Goal: Information Seeking & Learning: Check status

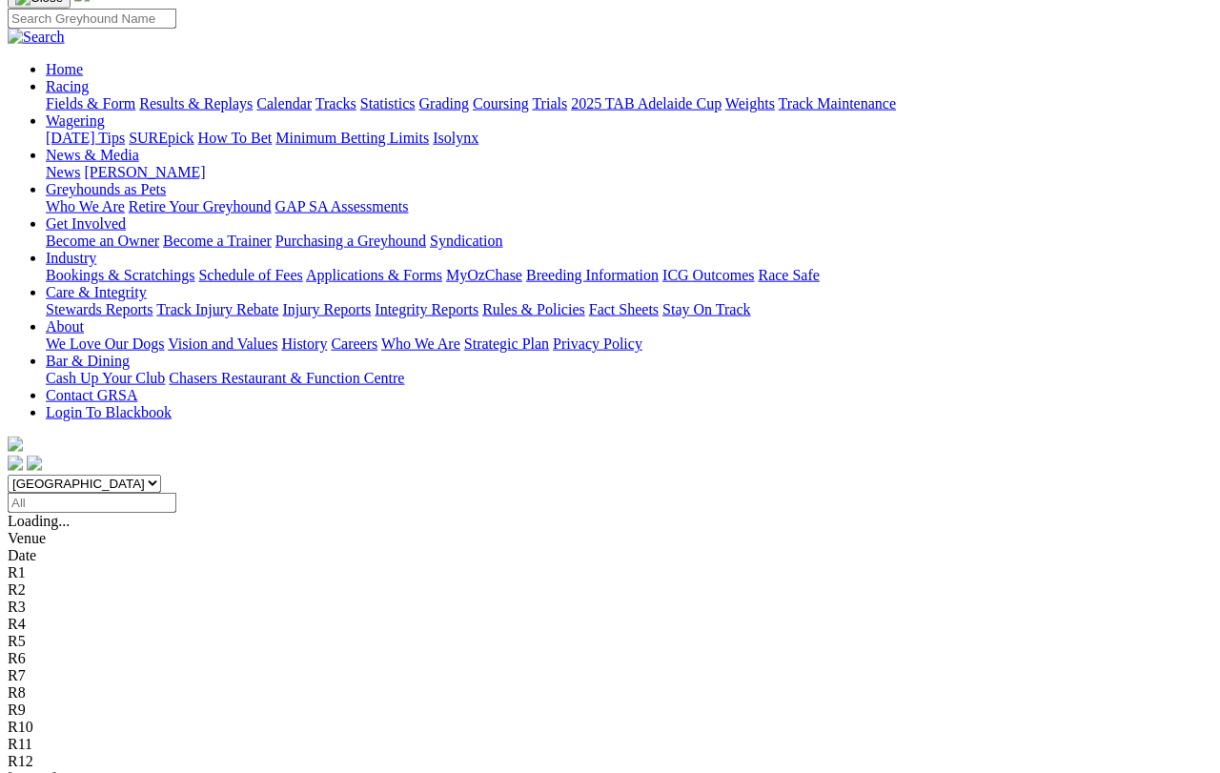
scroll to position [146, 0]
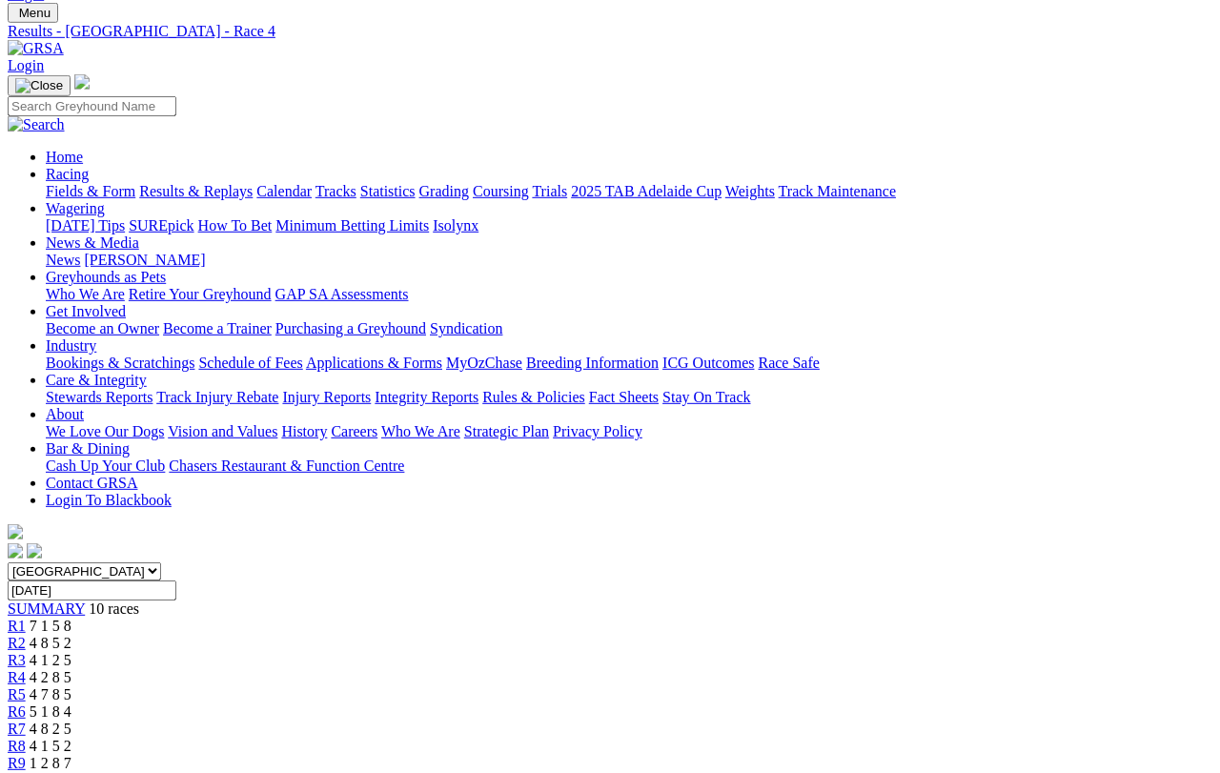
scroll to position [60, 0]
click at [26, 685] on span "R5" at bounding box center [17, 693] width 18 height 16
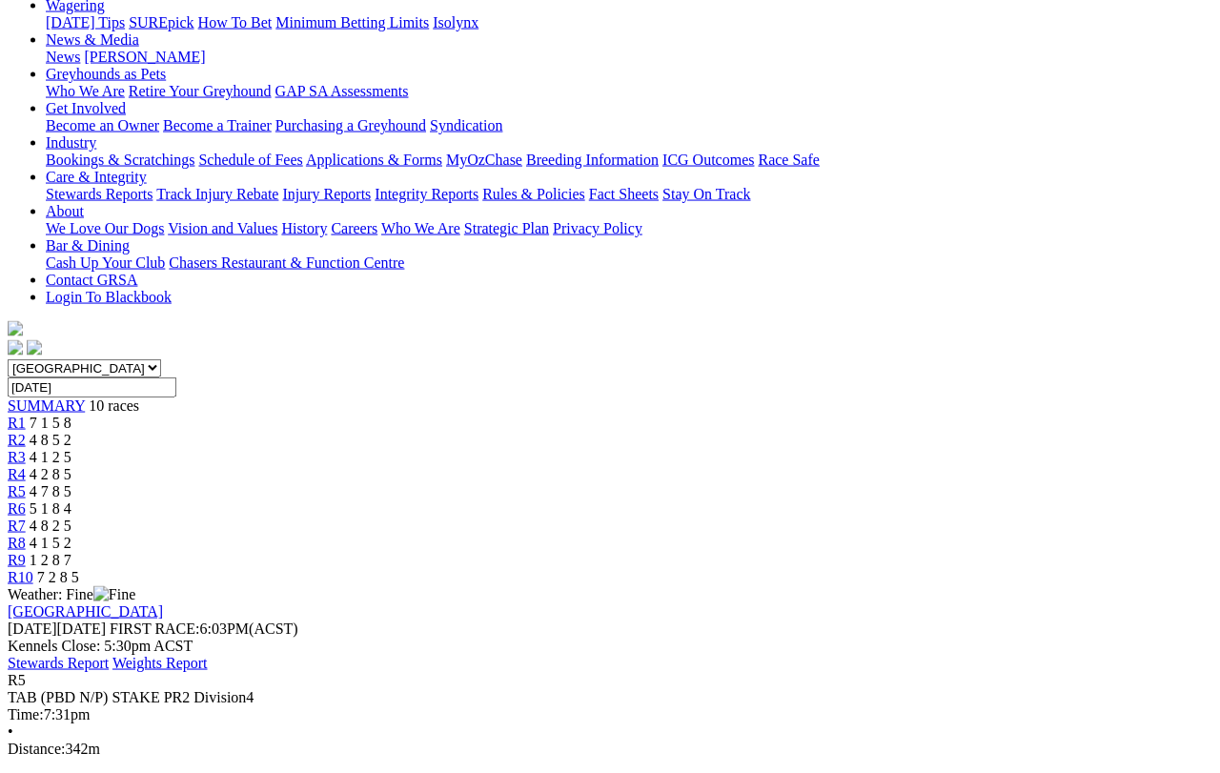
scroll to position [263, 0]
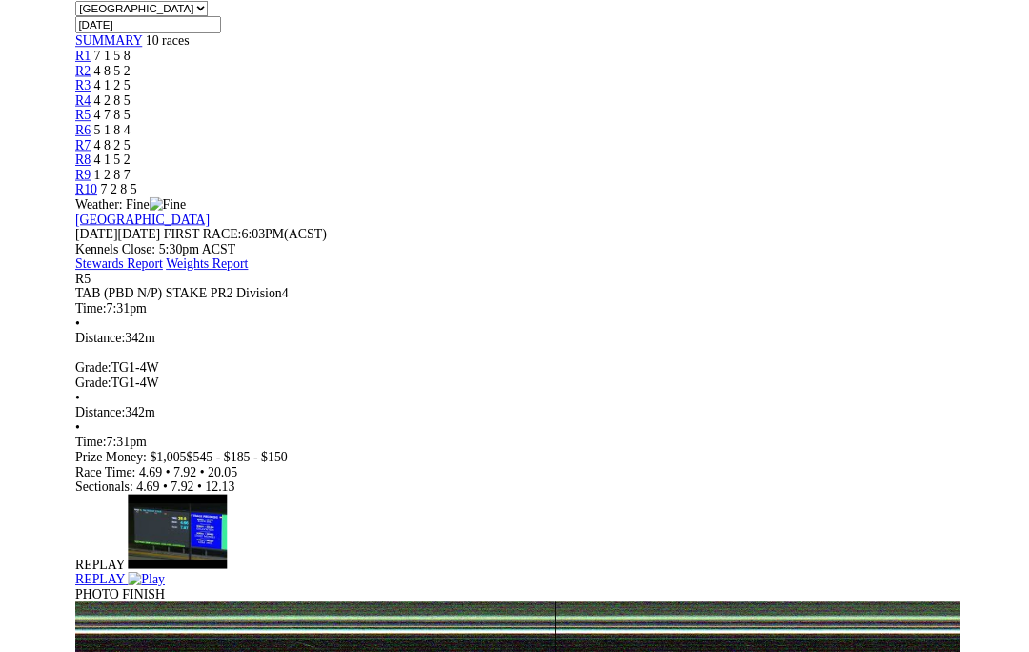
scroll to position [413, 0]
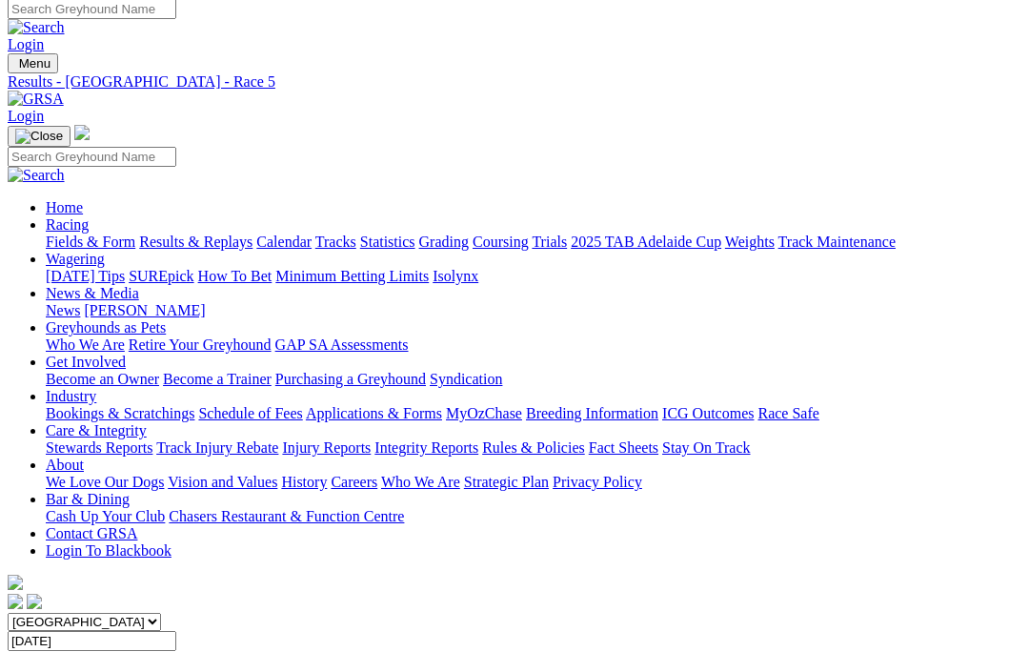
scroll to position [34, 0]
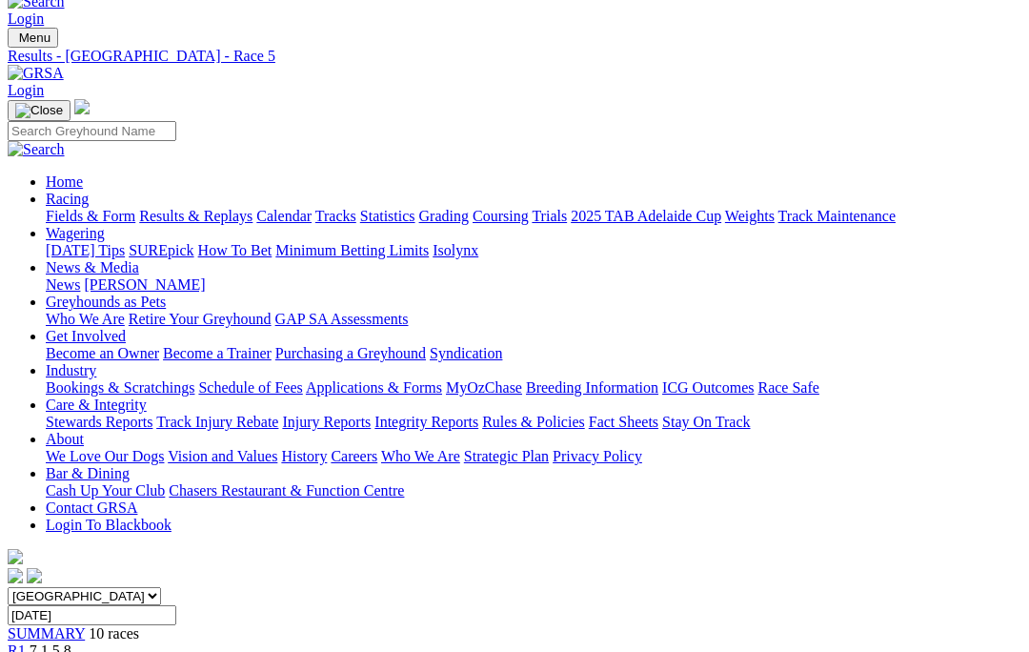
click at [26, 642] on span "R1" at bounding box center [17, 650] width 18 height 16
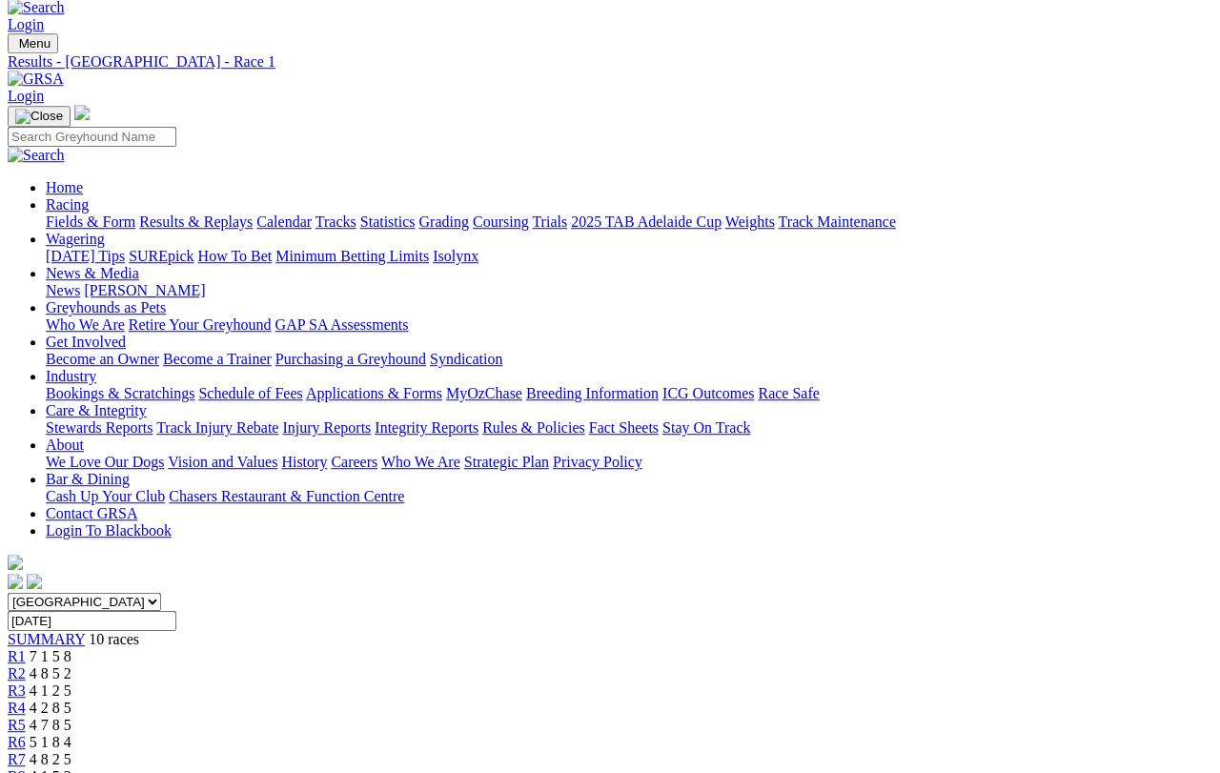
scroll to position [18, 0]
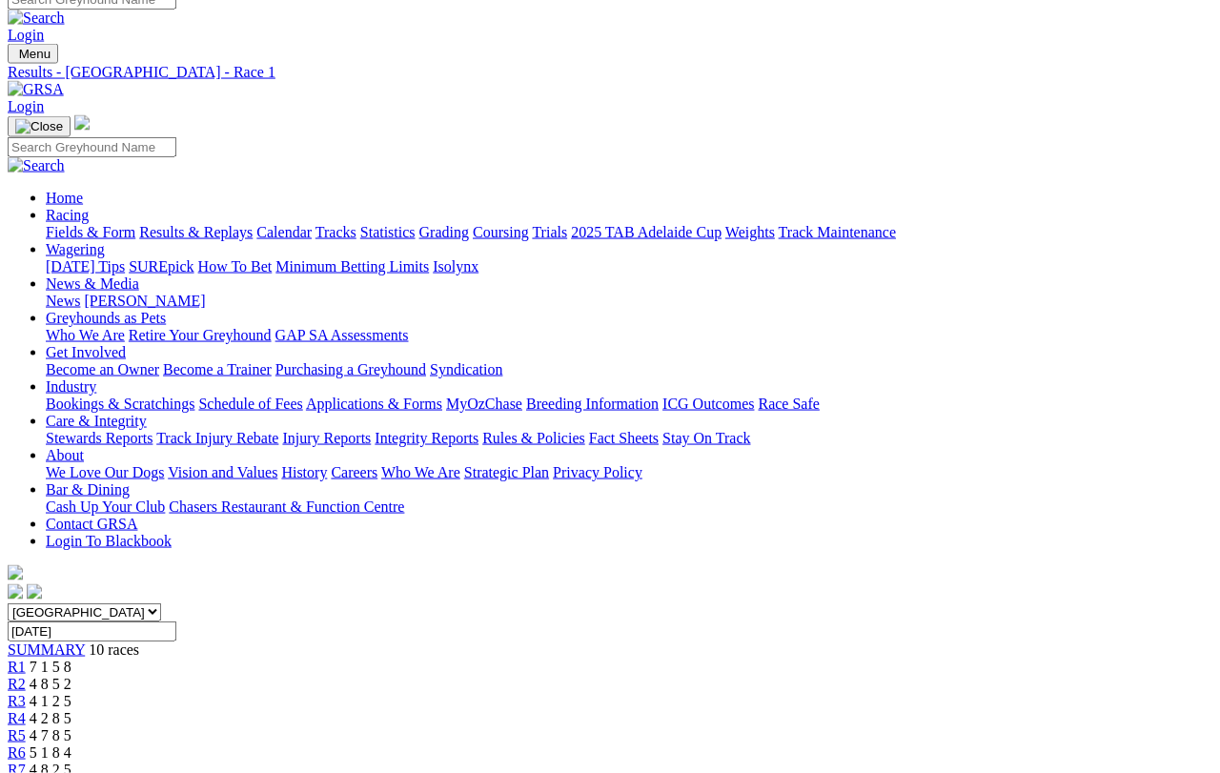
click at [26, 676] on span "R2" at bounding box center [17, 684] width 18 height 16
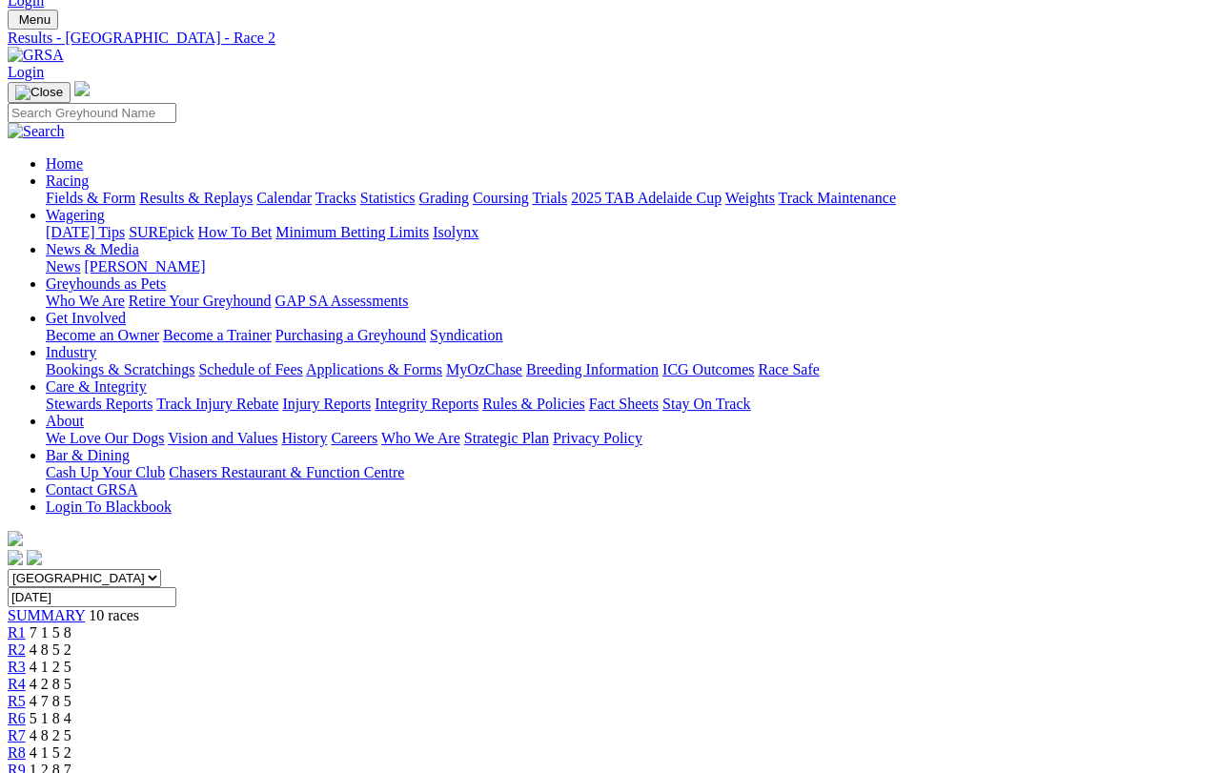
scroll to position [55, 0]
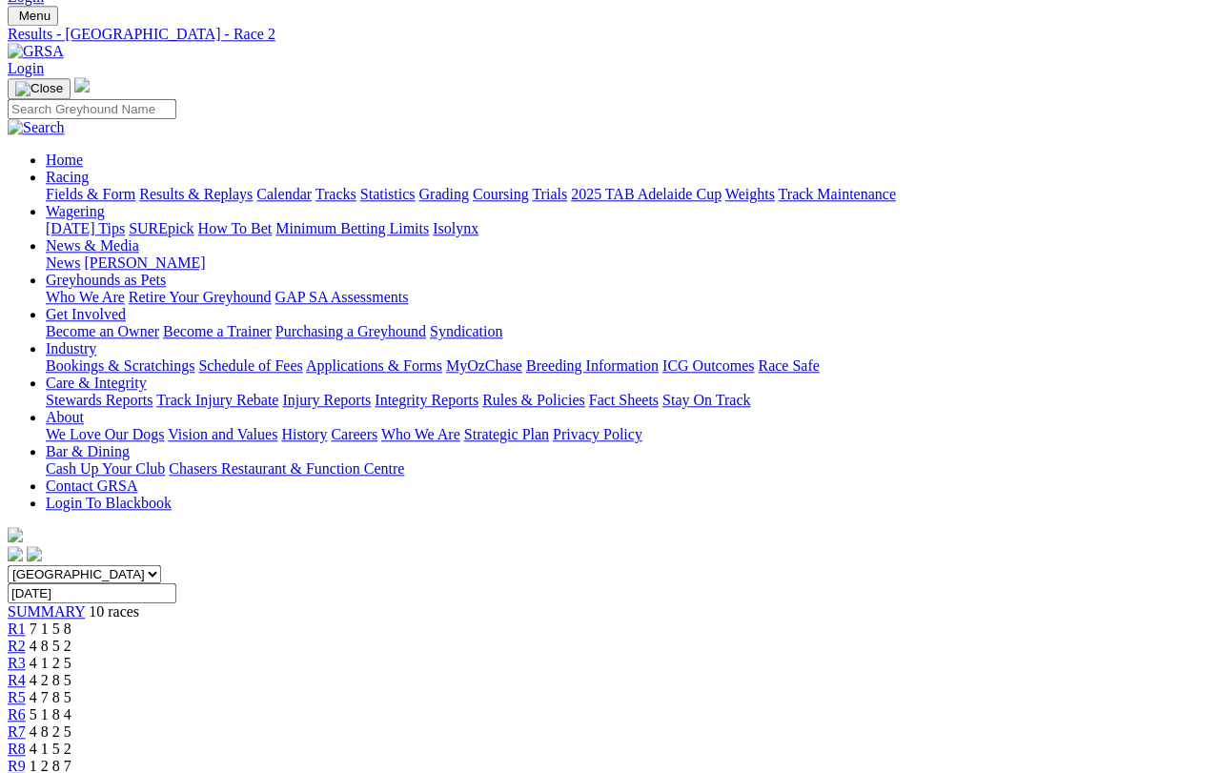
click at [26, 656] on span "R3" at bounding box center [17, 664] width 18 height 16
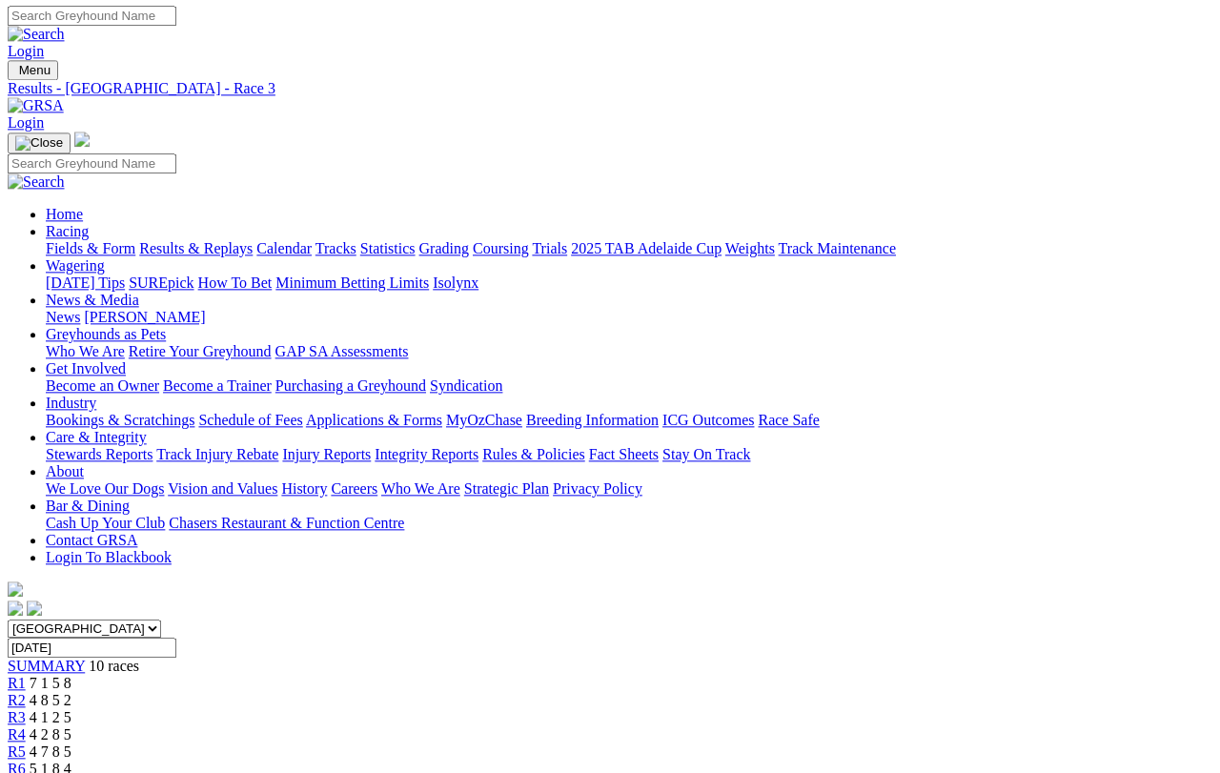
scroll to position [1, 0]
click at [26, 688] on span "R4" at bounding box center [17, 735] width 18 height 16
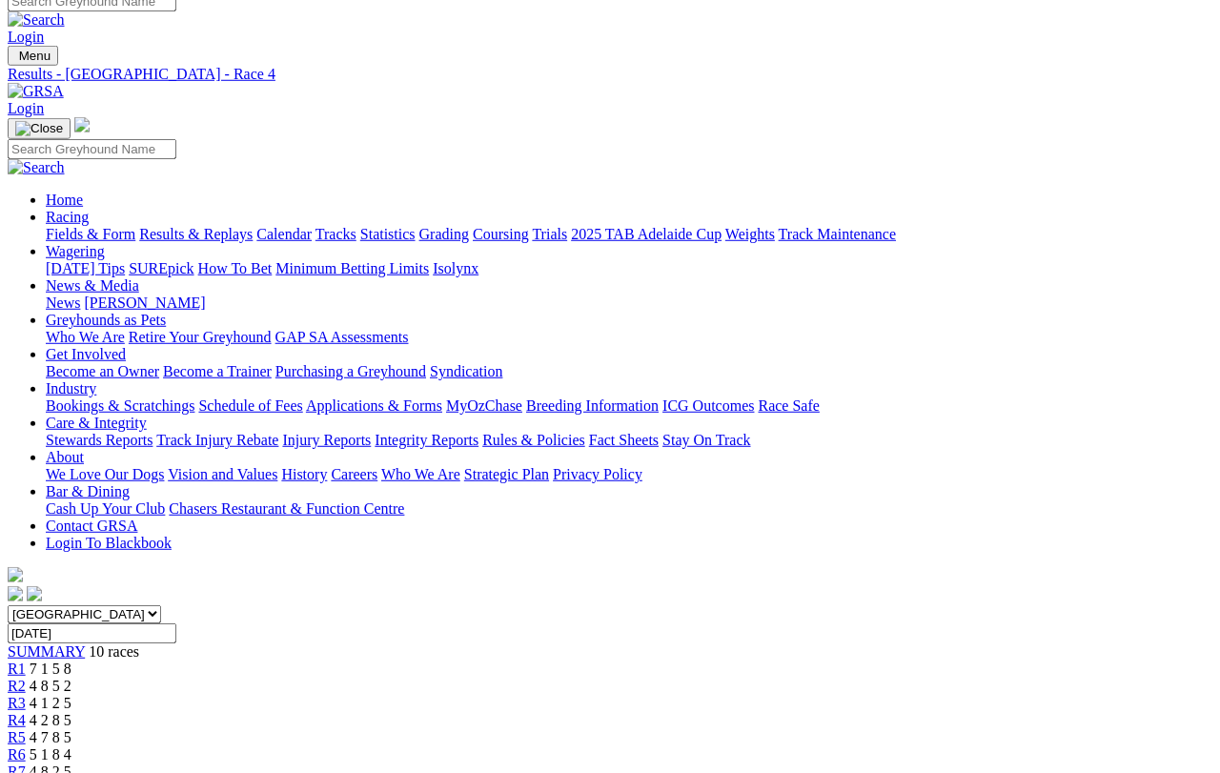
scroll to position [19, 0]
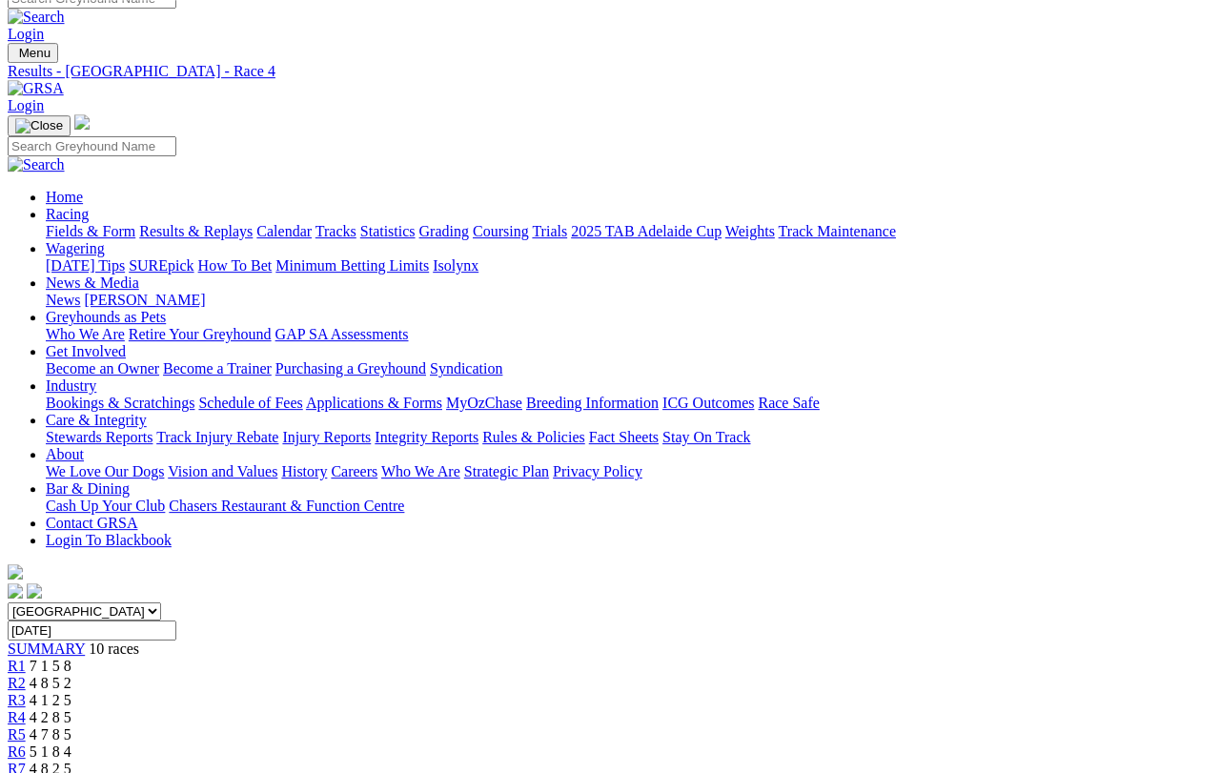
click at [26, 726] on link "R5" at bounding box center [17, 734] width 18 height 16
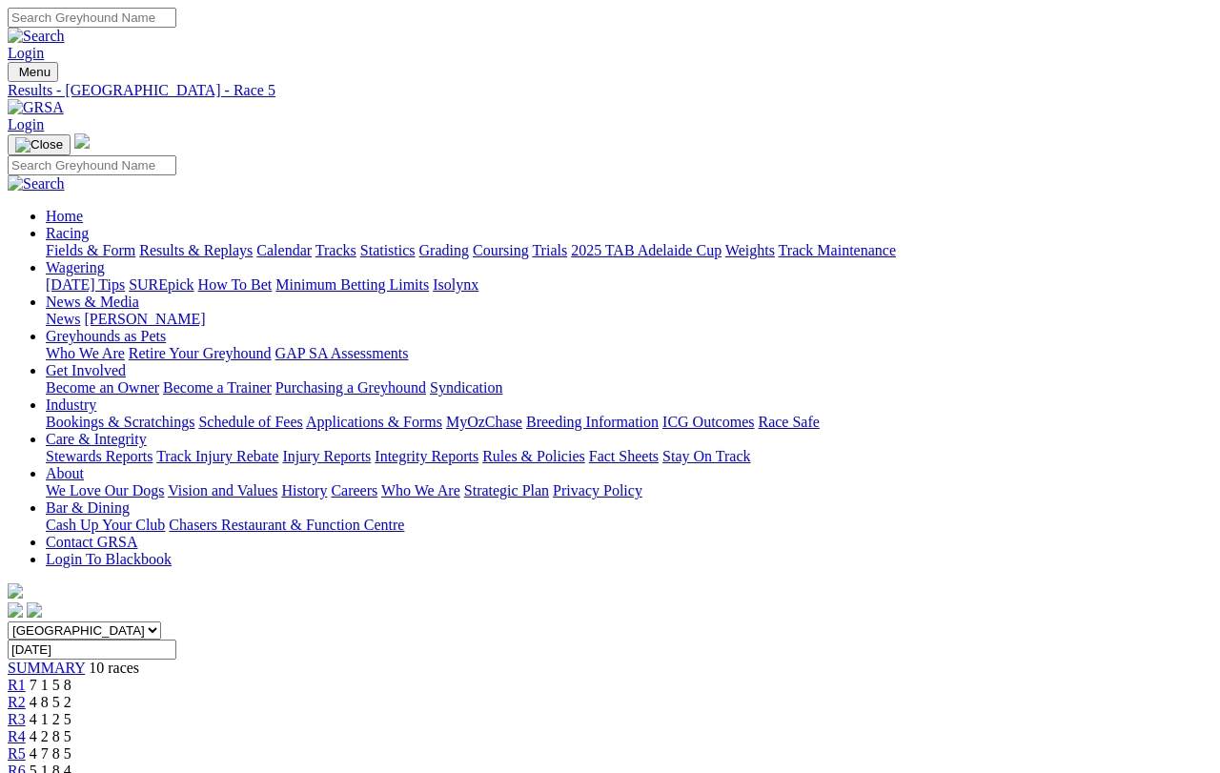
scroll to position [15, 0]
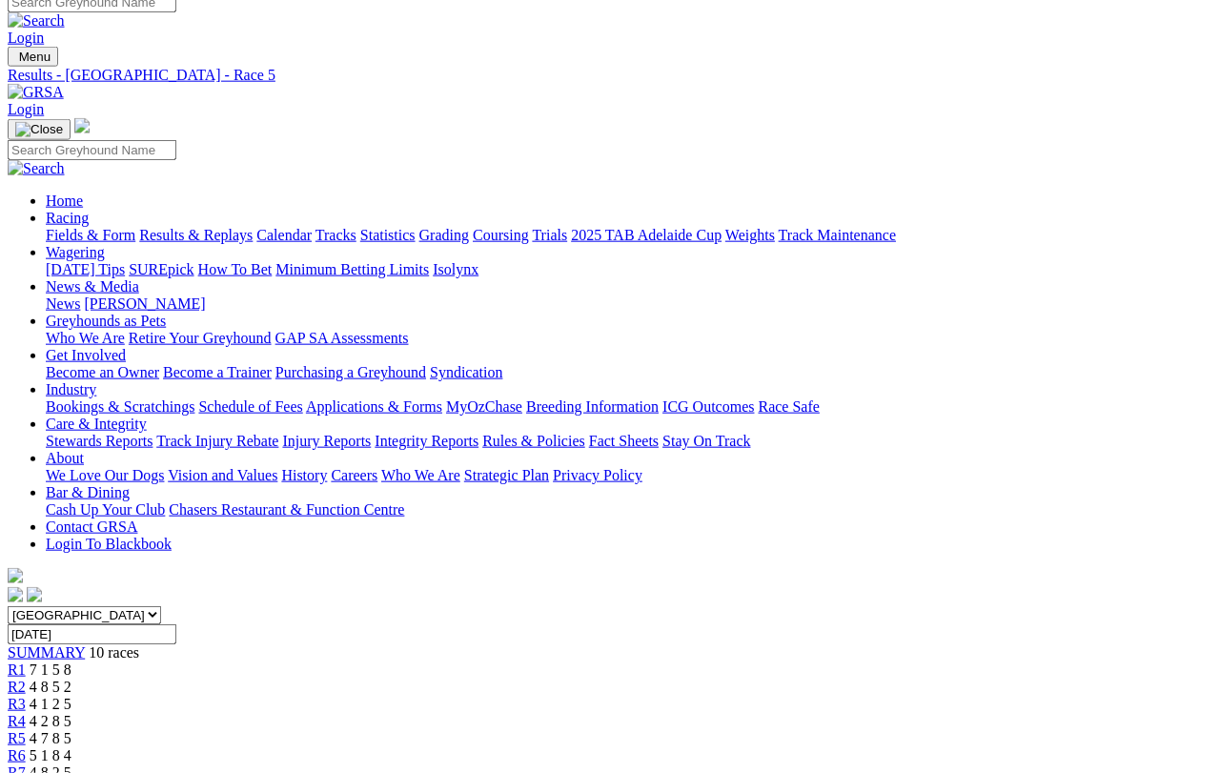
click at [26, 747] on span "R6" at bounding box center [17, 755] width 18 height 16
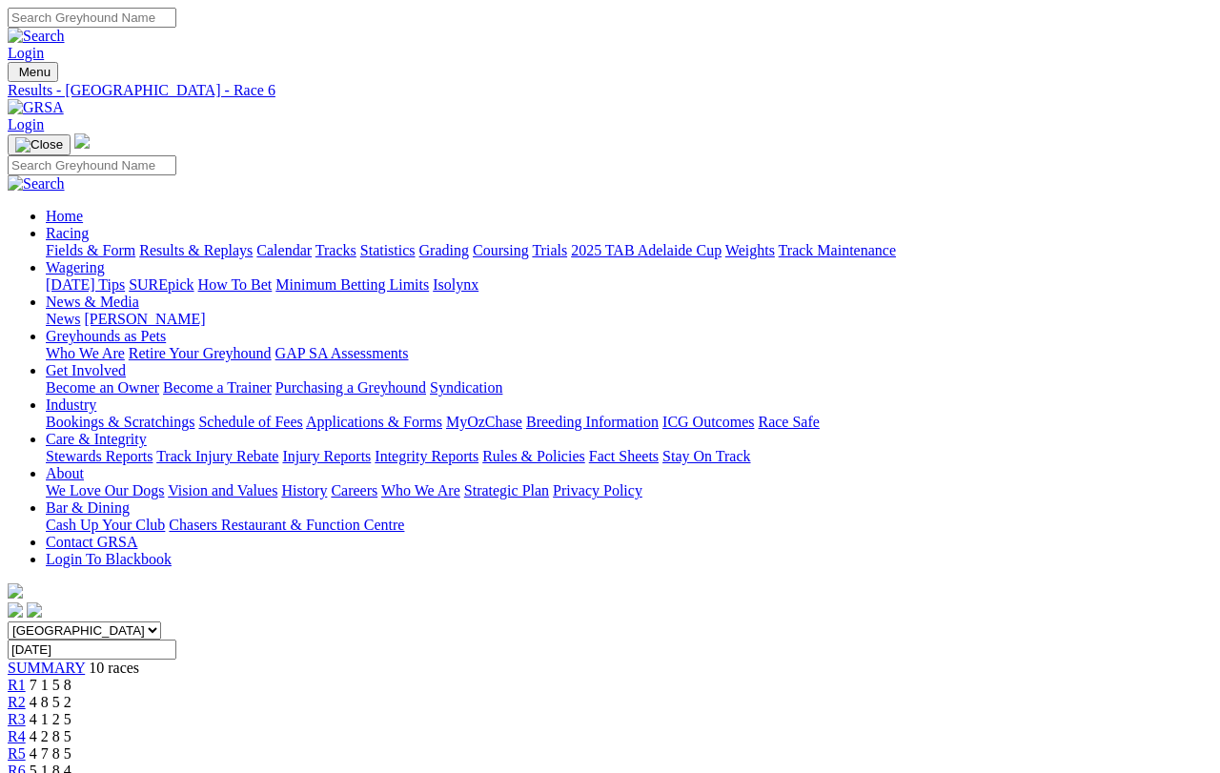
scroll to position [22, 0]
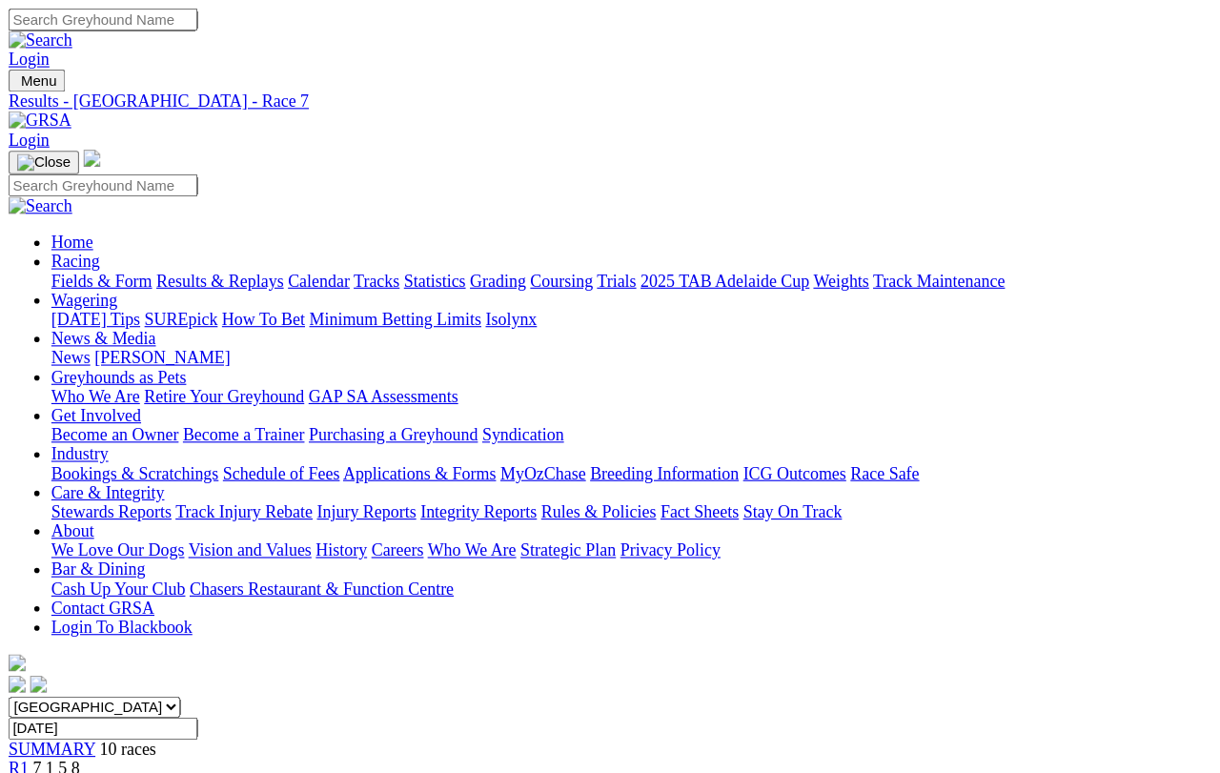
scroll to position [22, 0]
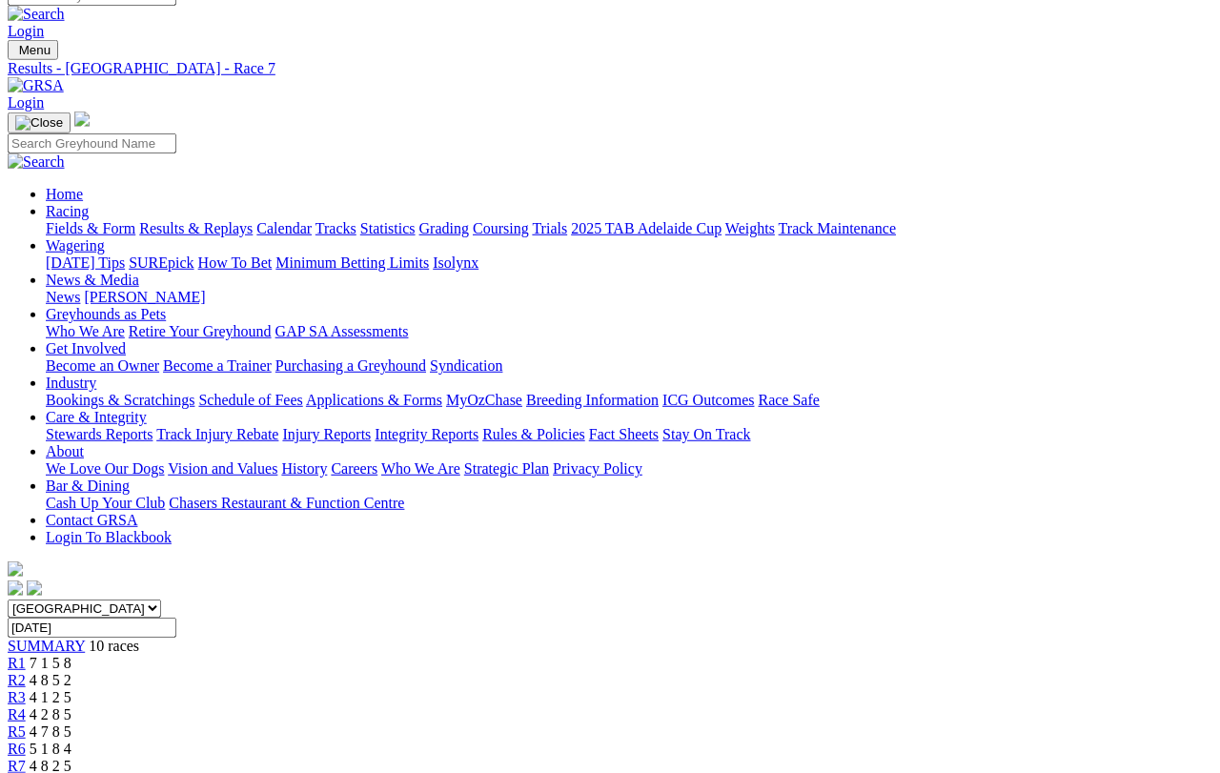
click at [26, 688] on link "R8" at bounding box center [17, 783] width 18 height 16
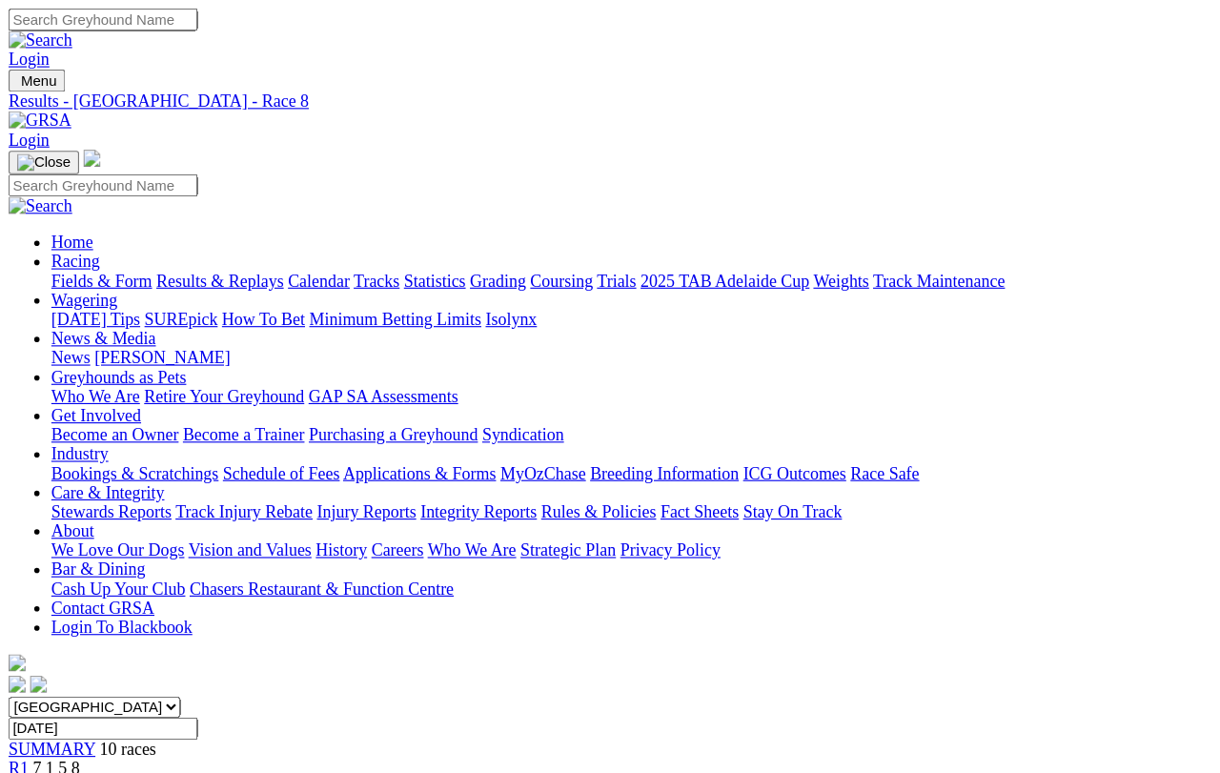
scroll to position [22, 0]
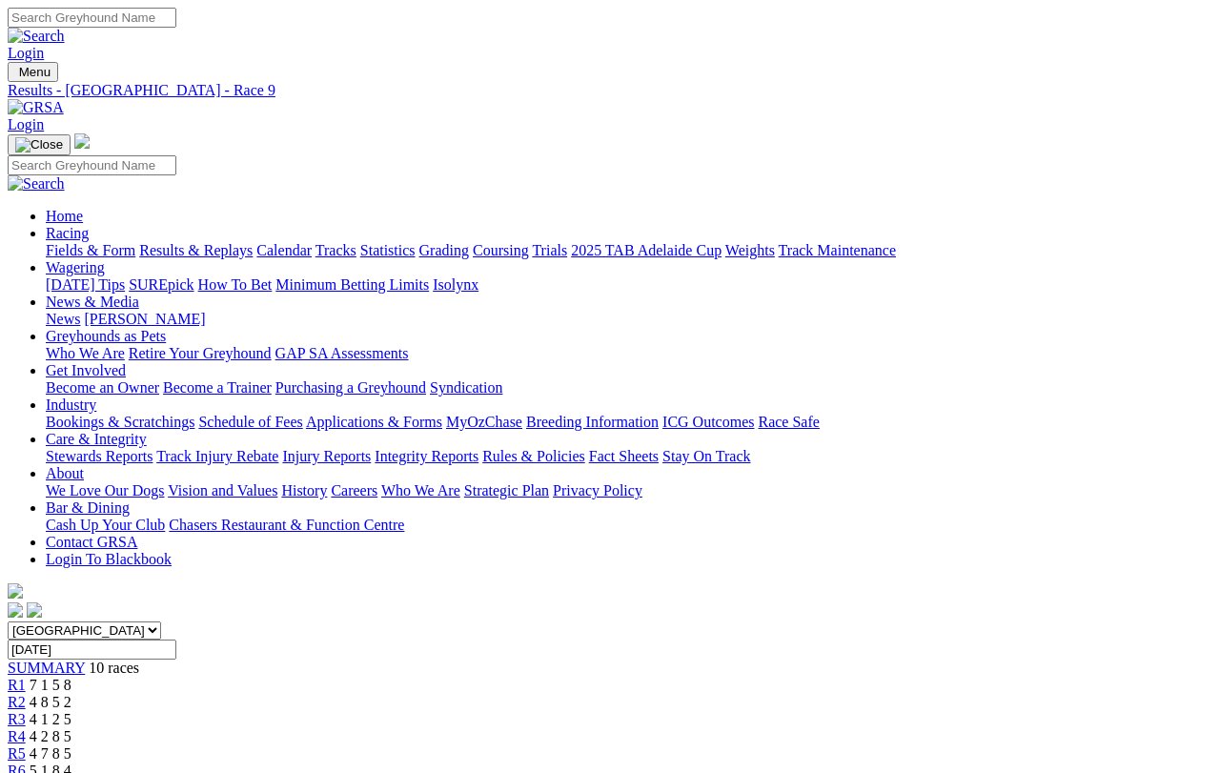
scroll to position [22, 0]
